Goal: Information Seeking & Learning: Learn about a topic

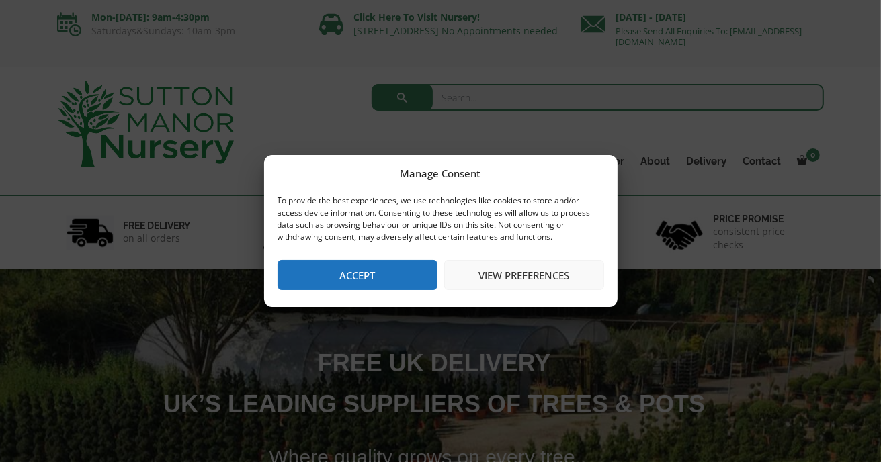
click at [369, 279] on button "Accept" at bounding box center [357, 275] width 160 height 30
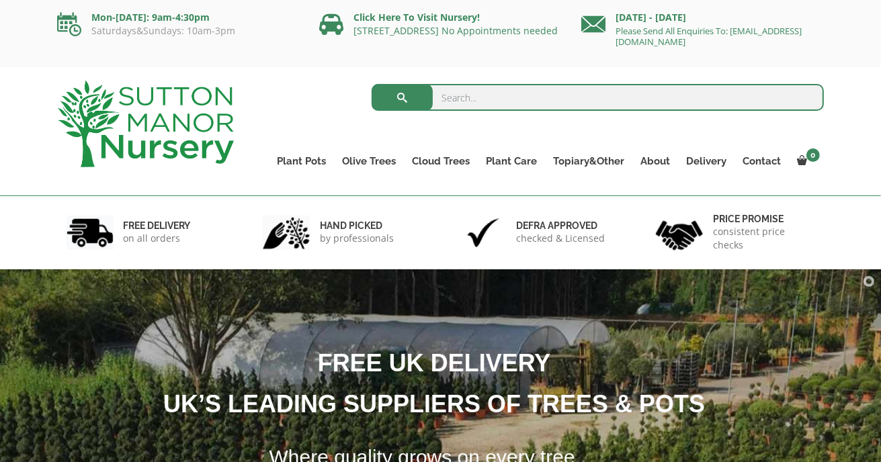
click at [480, 101] on input "search" at bounding box center [597, 97] width 452 height 27
type input "bramley apple"
click at [406, 101] on button "submit" at bounding box center [401, 97] width 61 height 27
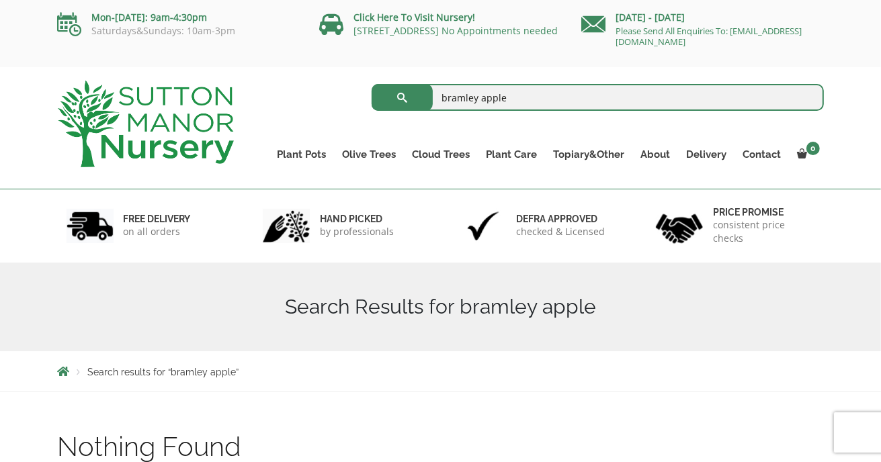
click at [512, 97] on input "bramley apple" at bounding box center [597, 97] width 452 height 27
type input "bramley"
click at [402, 93] on button "submit" at bounding box center [401, 97] width 61 height 27
click at [486, 101] on input "bramley" at bounding box center [597, 97] width 452 height 27
type input "b"
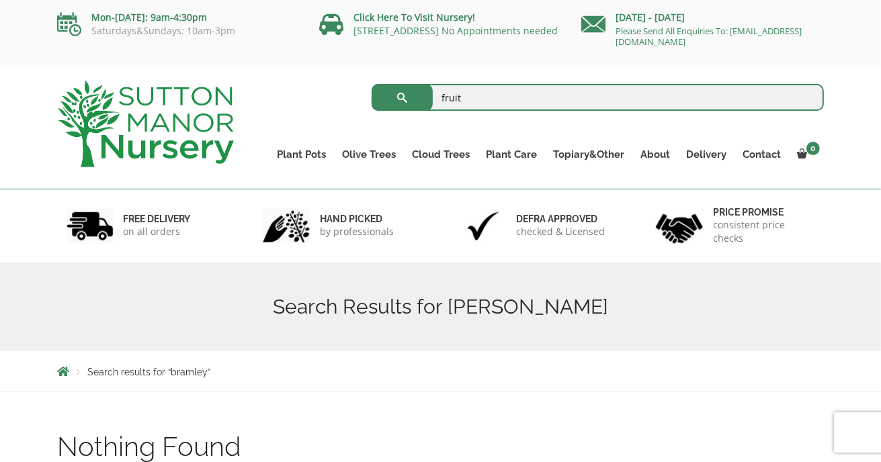
type input "fruit"
click at [404, 99] on button "submit" at bounding box center [401, 97] width 61 height 27
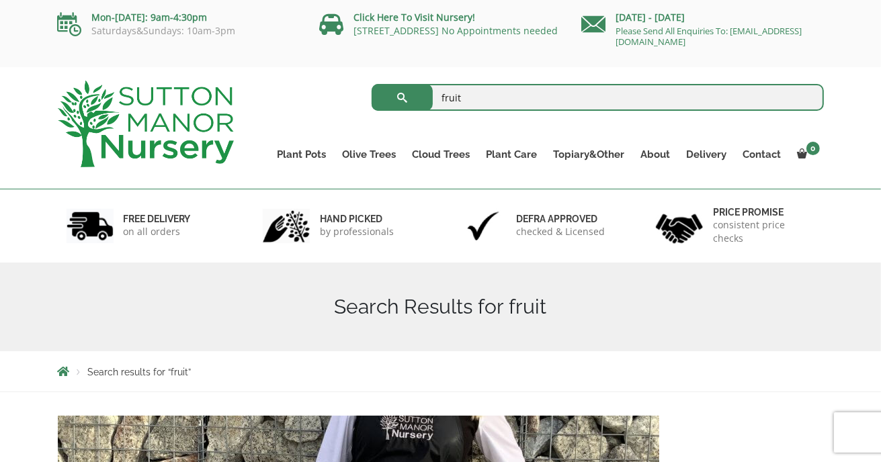
click at [572, 99] on input "fruit" at bounding box center [597, 97] width 452 height 27
type input "fruit tree"
click at [403, 102] on button "submit" at bounding box center [401, 97] width 61 height 27
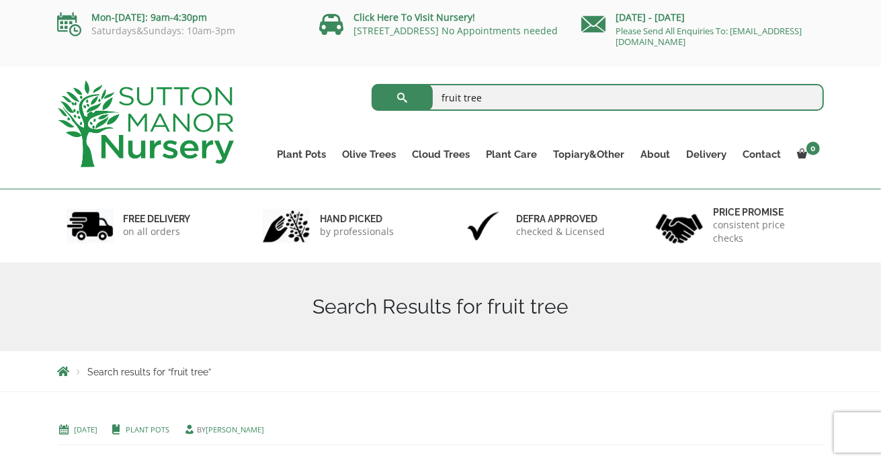
click at [168, 146] on img at bounding box center [146, 124] width 176 height 87
